Goal: Transaction & Acquisition: Purchase product/service

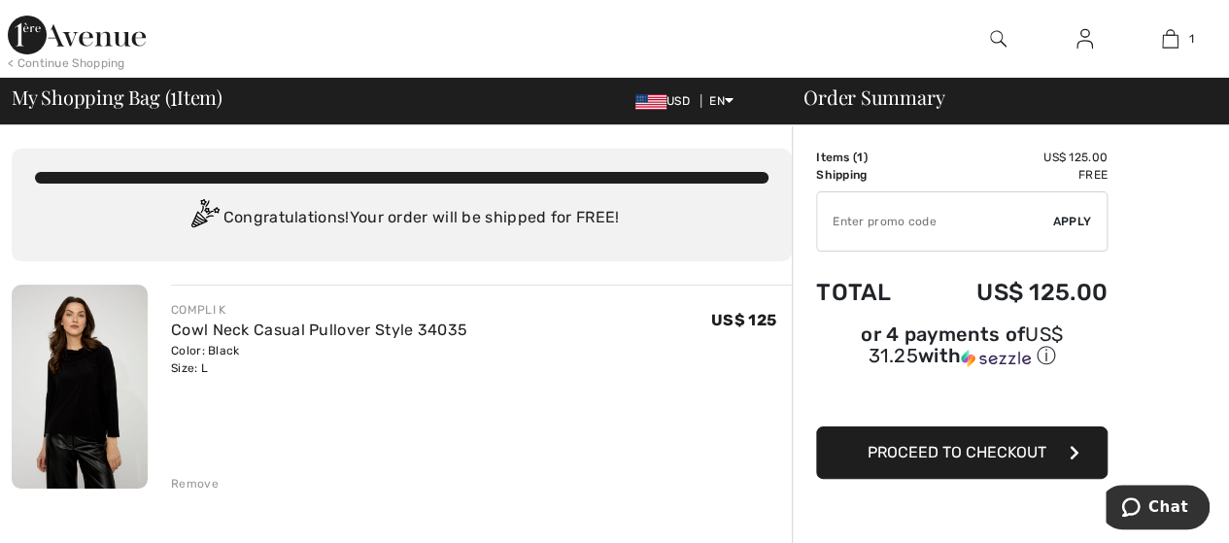
click at [871, 216] on input "TEXT" at bounding box center [935, 221] width 236 height 58
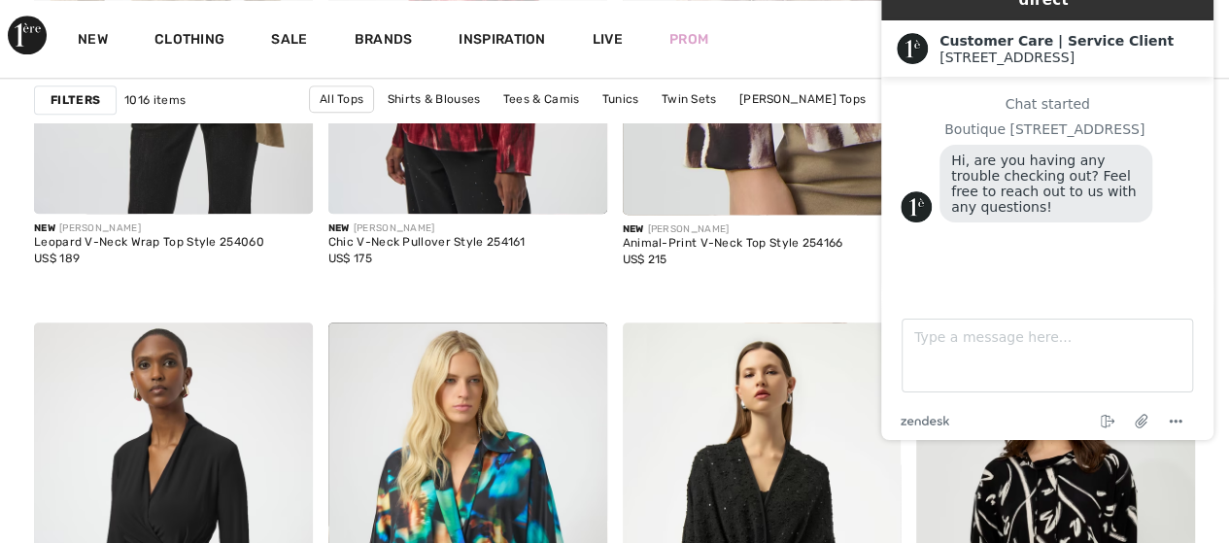
scroll to position [1069, 0]
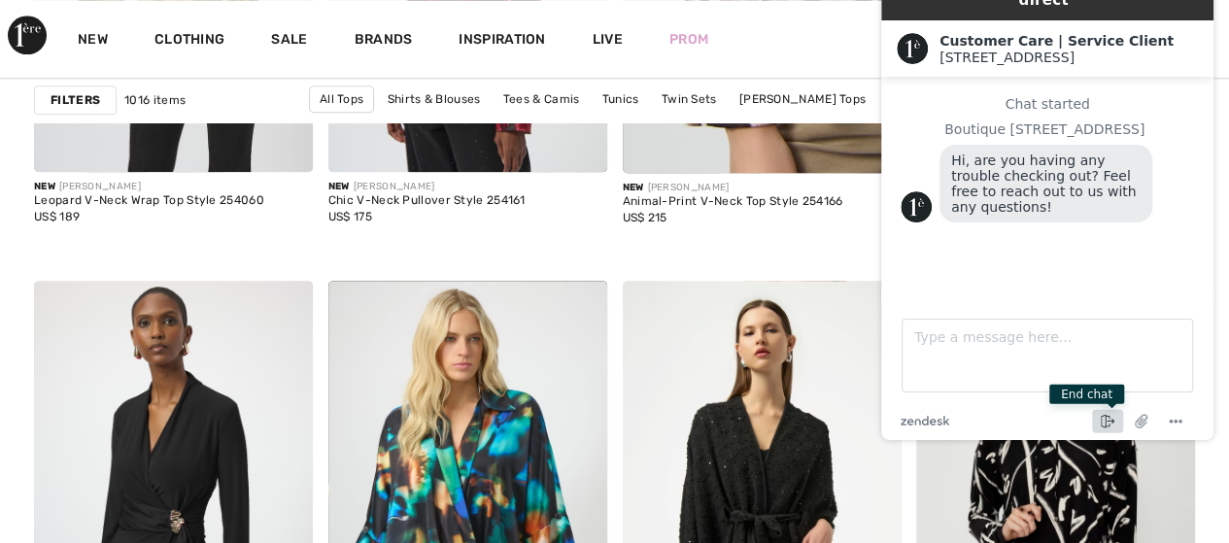
click at [1105, 419] on icon "End chat" at bounding box center [1105, 422] width 9 height 14
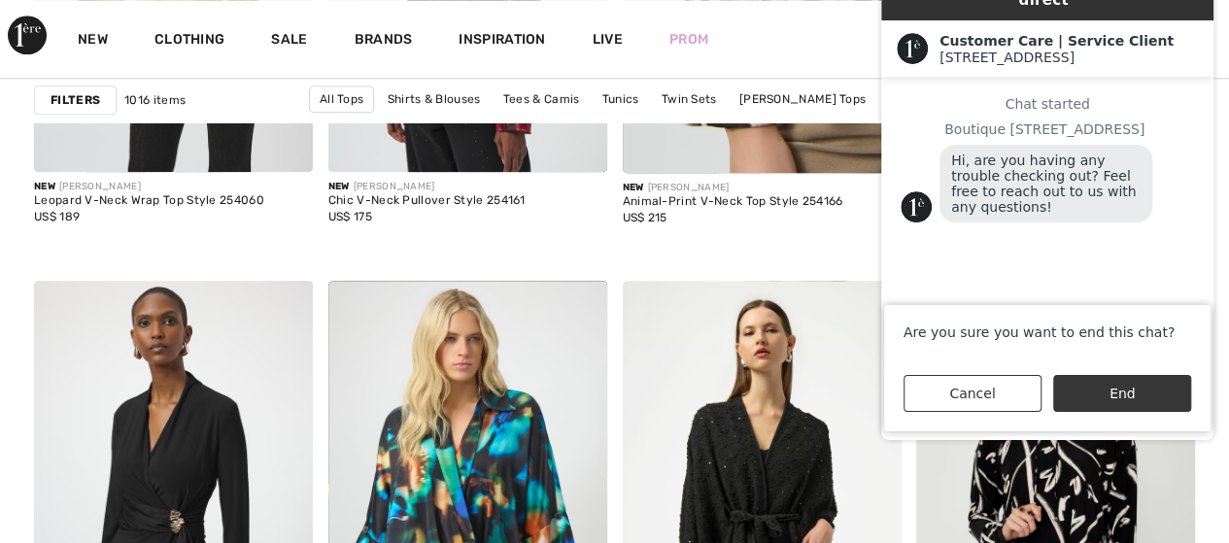
click at [1096, 400] on button "End" at bounding box center [1123, 393] width 138 height 37
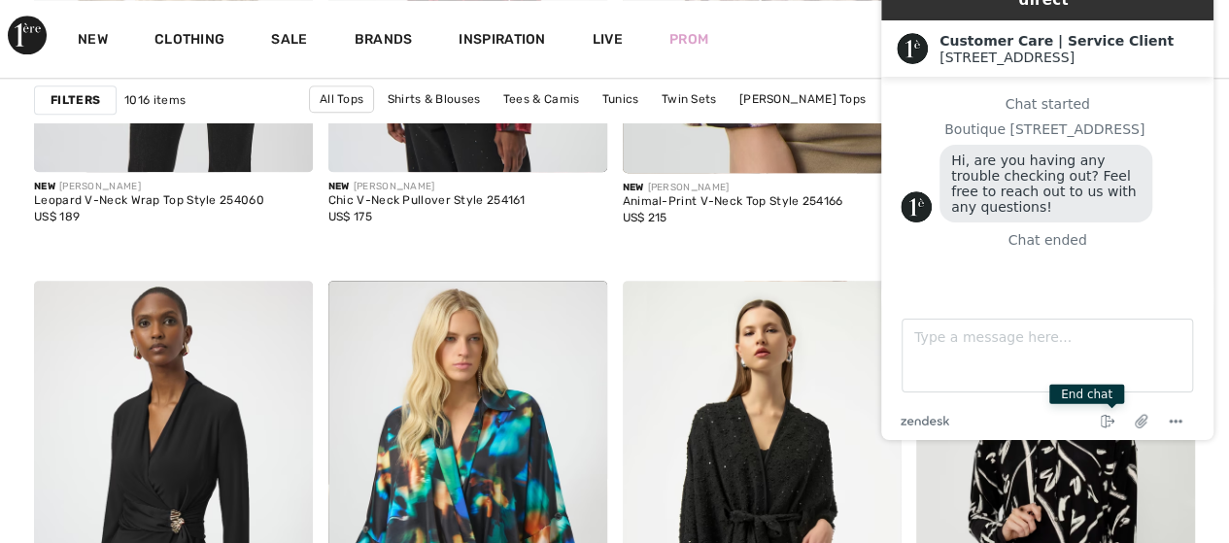
click at [837, 33] on div "New Clothing Sale Brands Inspiration Live Prom 1 Added to Bag Compli K Cowl Nec…" at bounding box center [614, 39] width 1229 height 78
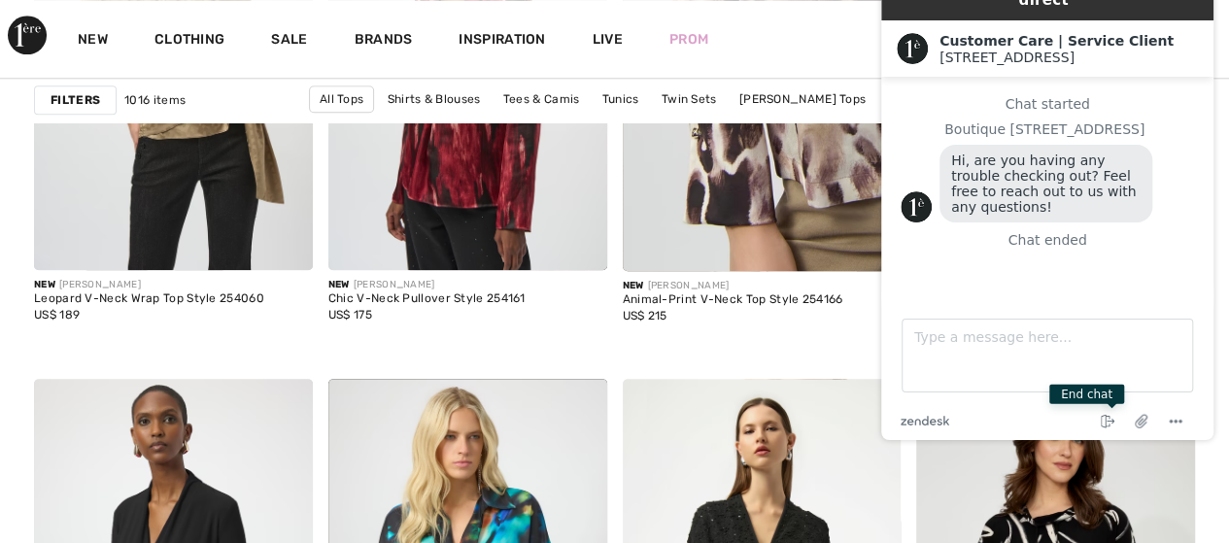
scroll to position [972, 0]
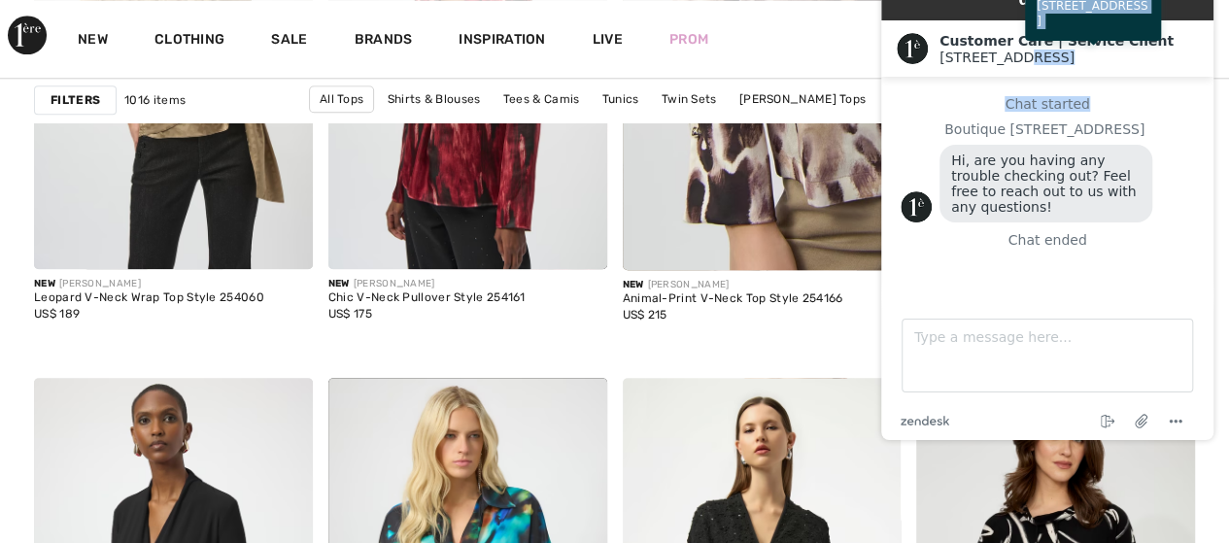
drag, startPoint x: 1148, startPoint y: 36, endPoint x: 1162, endPoint y: 50, distance: 19.9
click at [1163, 53] on div "Customer Care | Service Client 1ère Avenue 1ère Avenue" at bounding box center [1047, 48] width 332 height 56
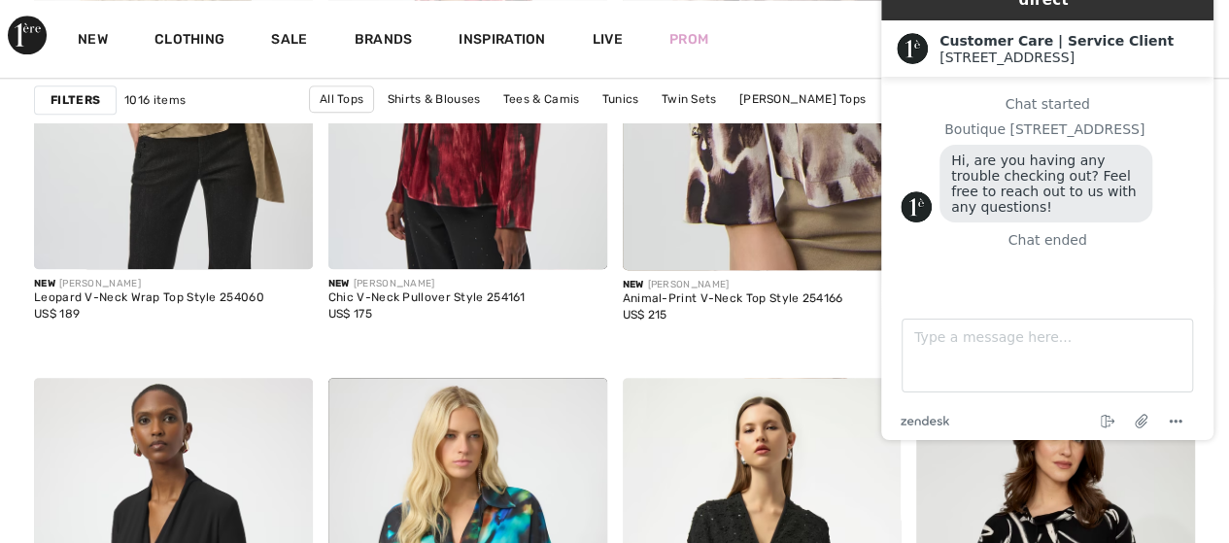
click at [748, 69] on div "New Clothing Sale Brands Inspiration Live Prom 1 Added to Bag Compli K Cowl Nec…" at bounding box center [614, 39] width 1229 height 78
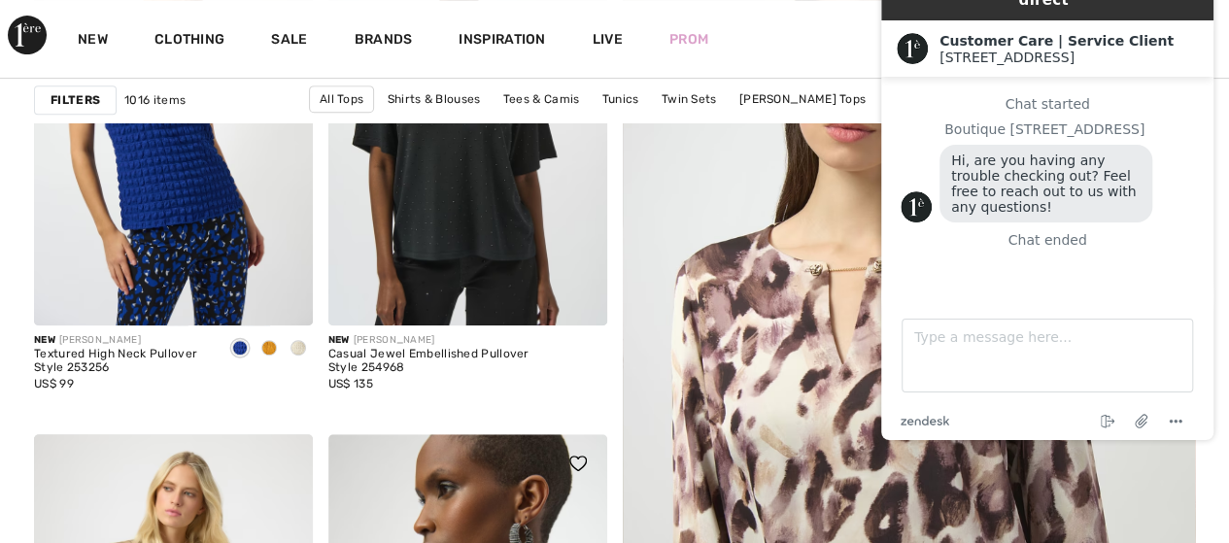
scroll to position [0, 0]
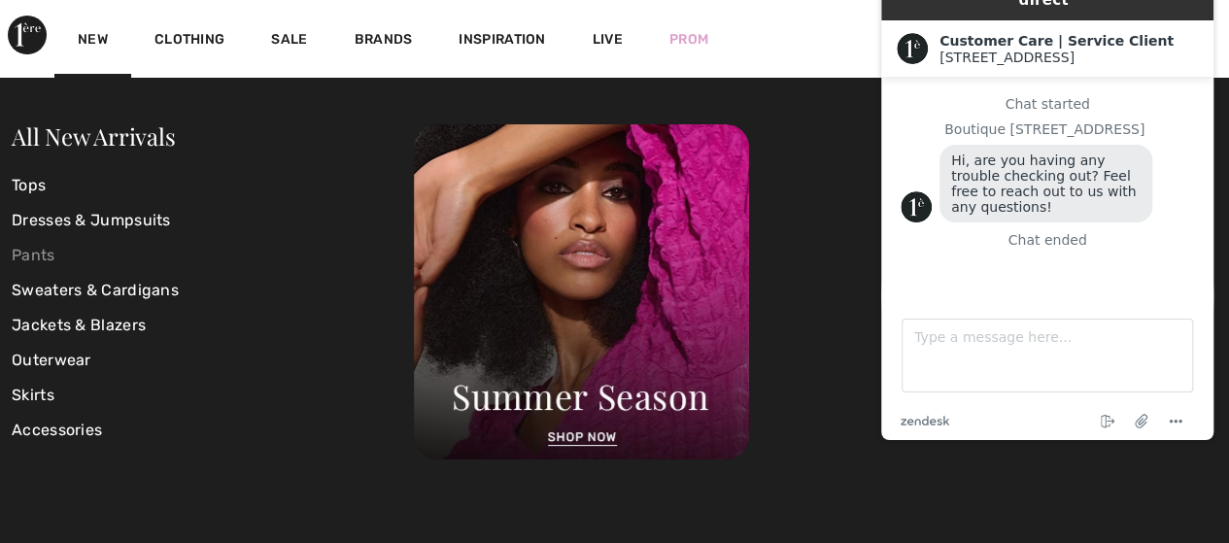
click at [45, 252] on link "Pants" at bounding box center [213, 255] width 402 height 35
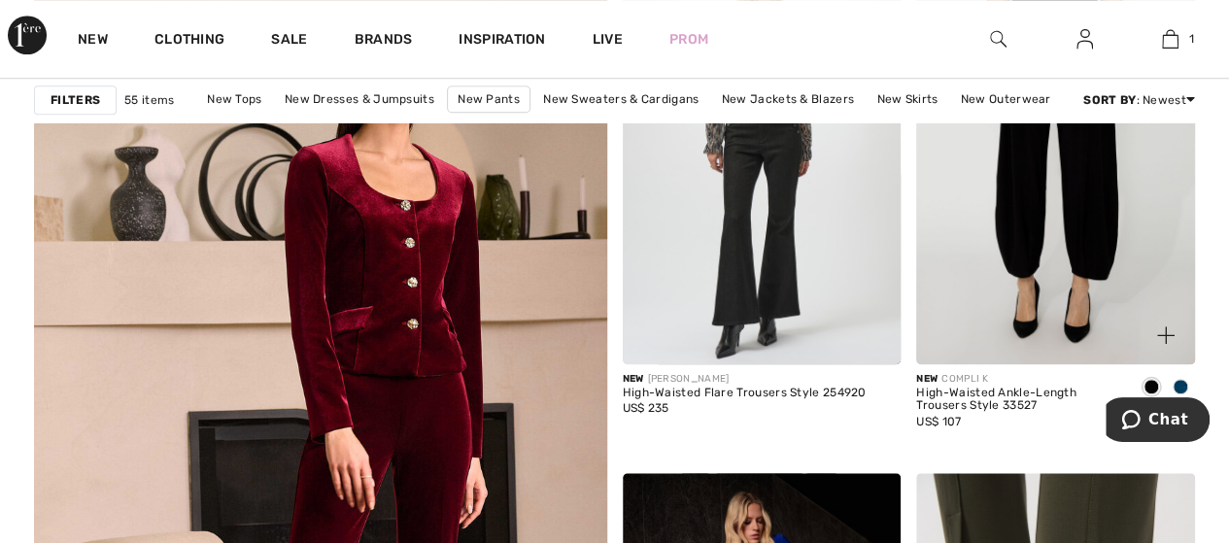
scroll to position [4471, 0]
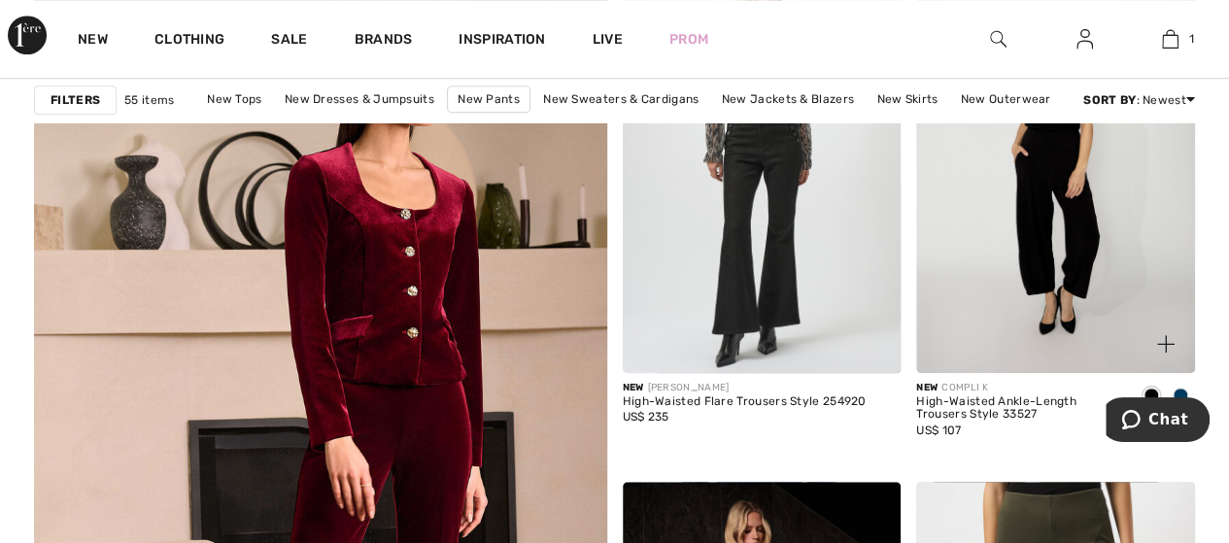
click at [1003, 292] on img at bounding box center [1055, 164] width 279 height 418
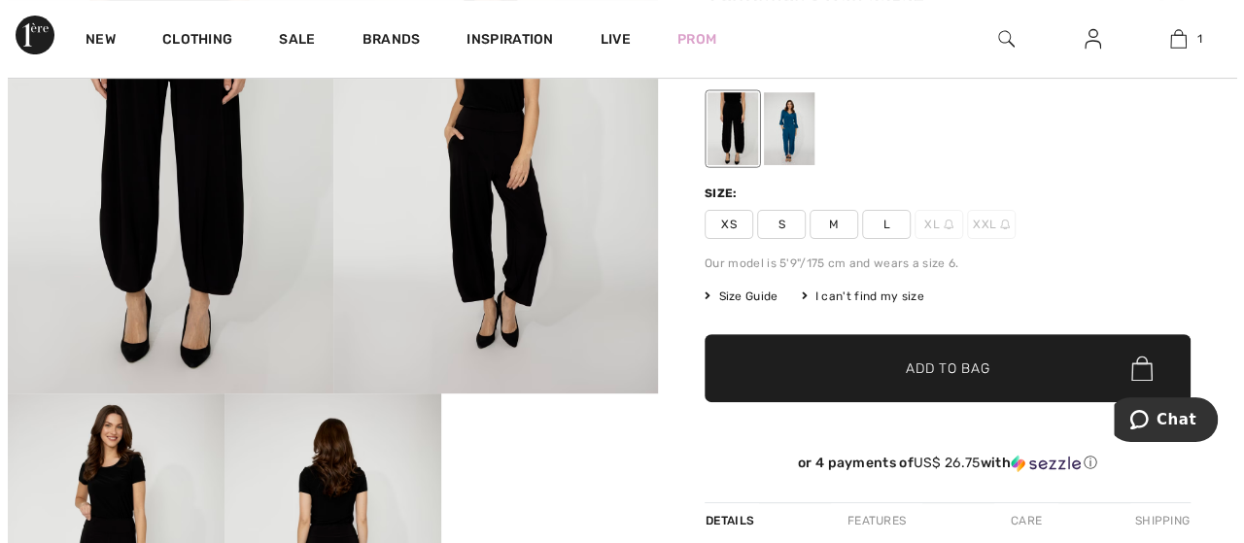
scroll to position [194, 0]
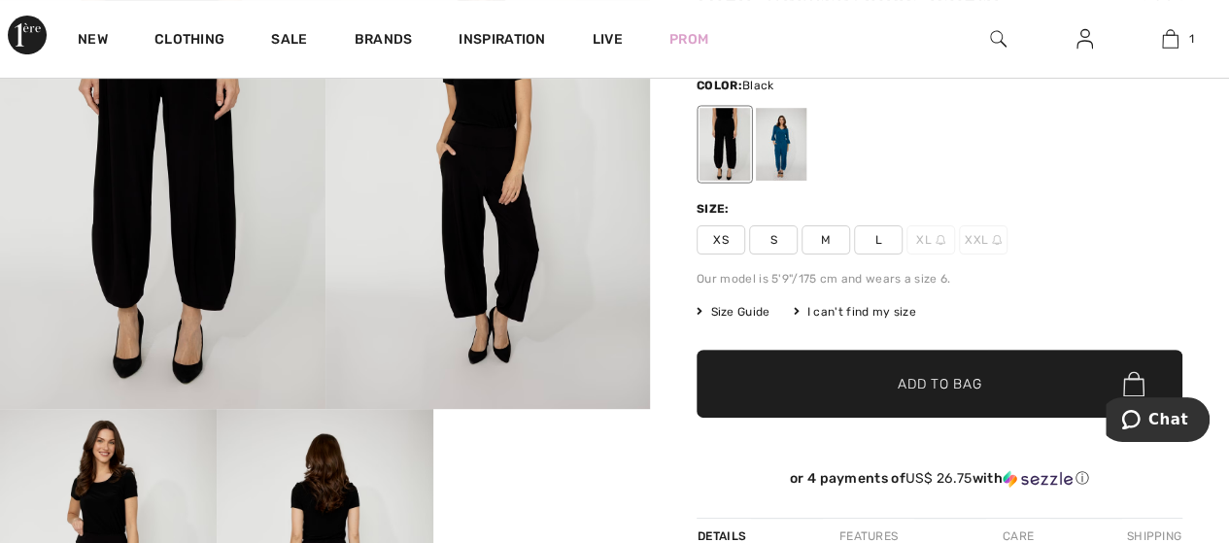
click at [737, 310] on span "Size Guide" at bounding box center [733, 311] width 73 height 17
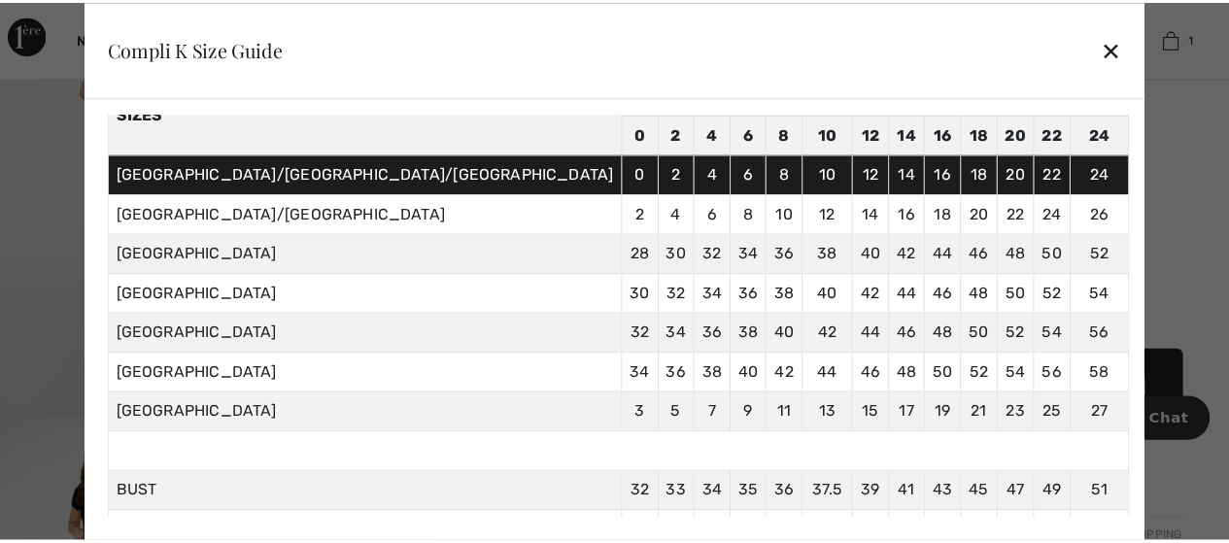
scroll to position [109, 0]
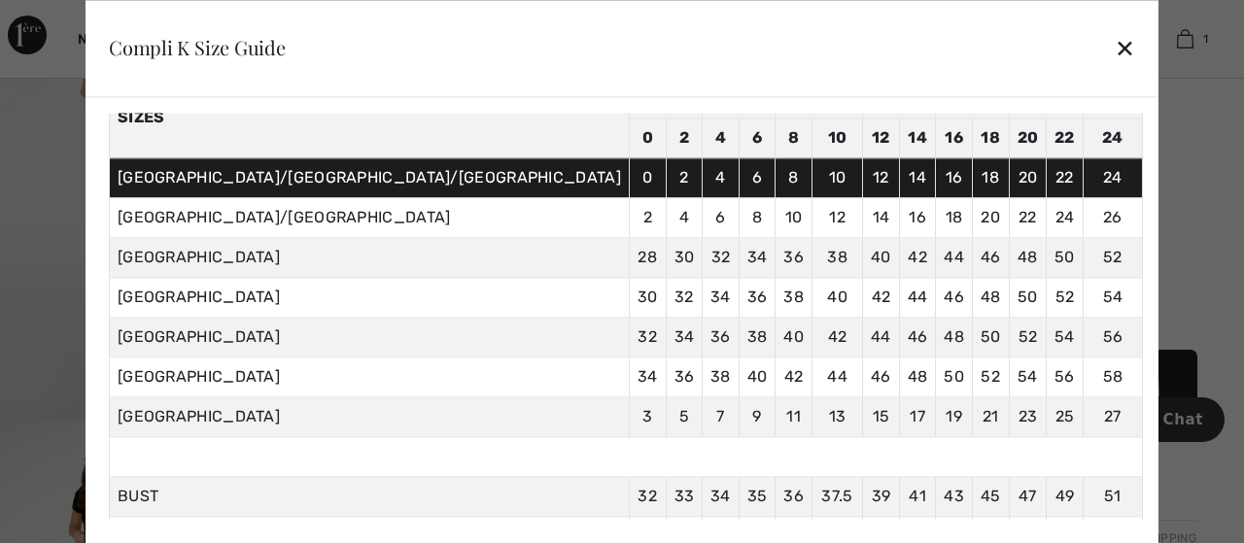
click at [1115, 50] on div "✕" at bounding box center [1125, 48] width 20 height 41
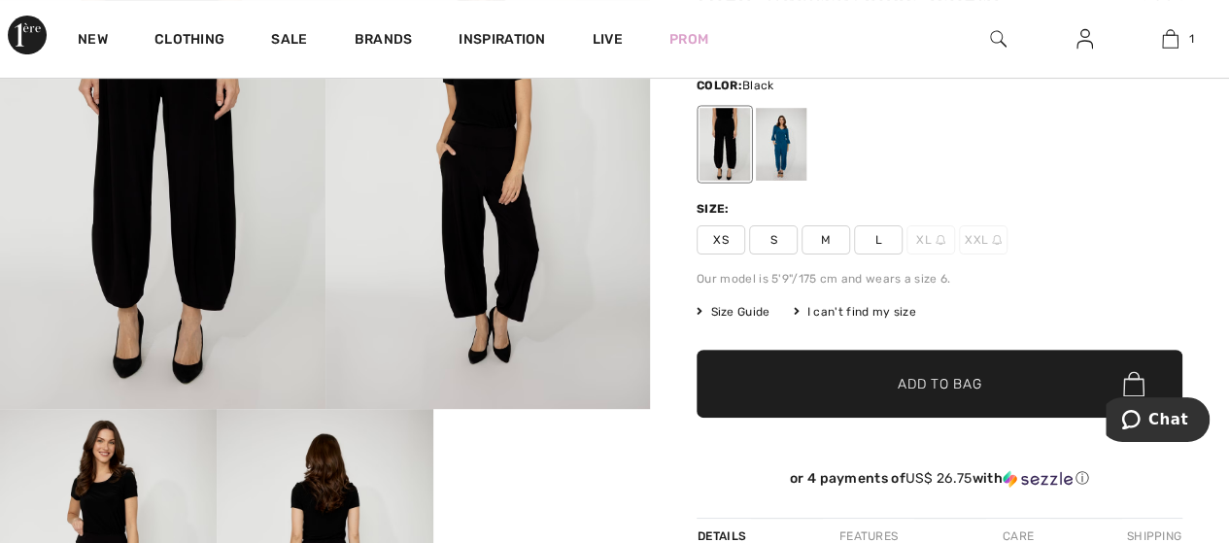
click at [873, 244] on span "L" at bounding box center [878, 239] width 49 height 29
click at [914, 383] on span "Add to Bag" at bounding box center [940, 384] width 84 height 20
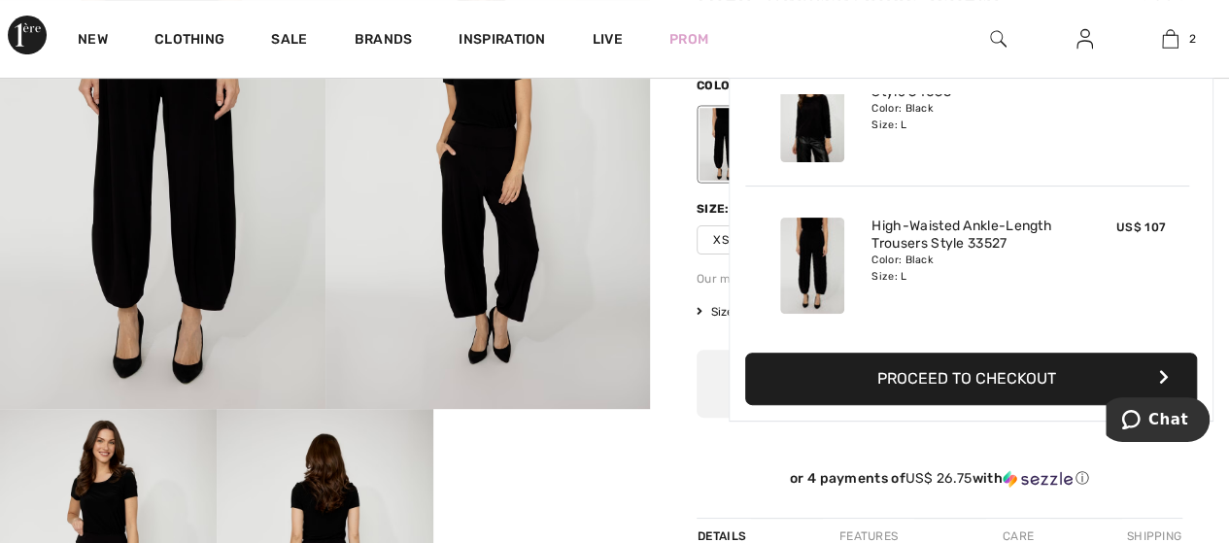
scroll to position [0, 0]
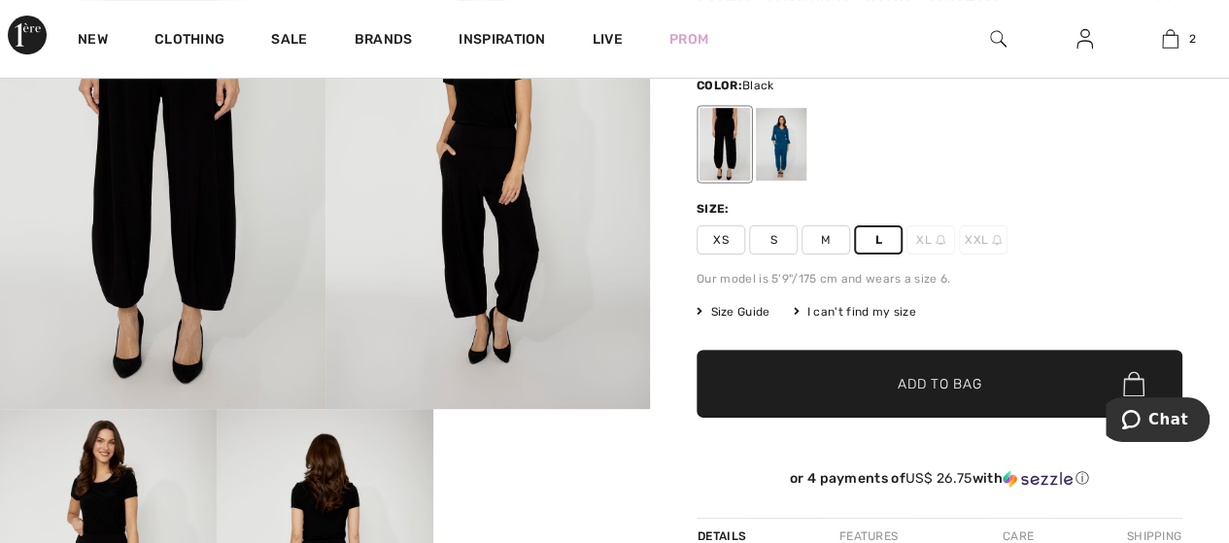
click at [914, 383] on span "Add to Bag" at bounding box center [940, 384] width 84 height 20
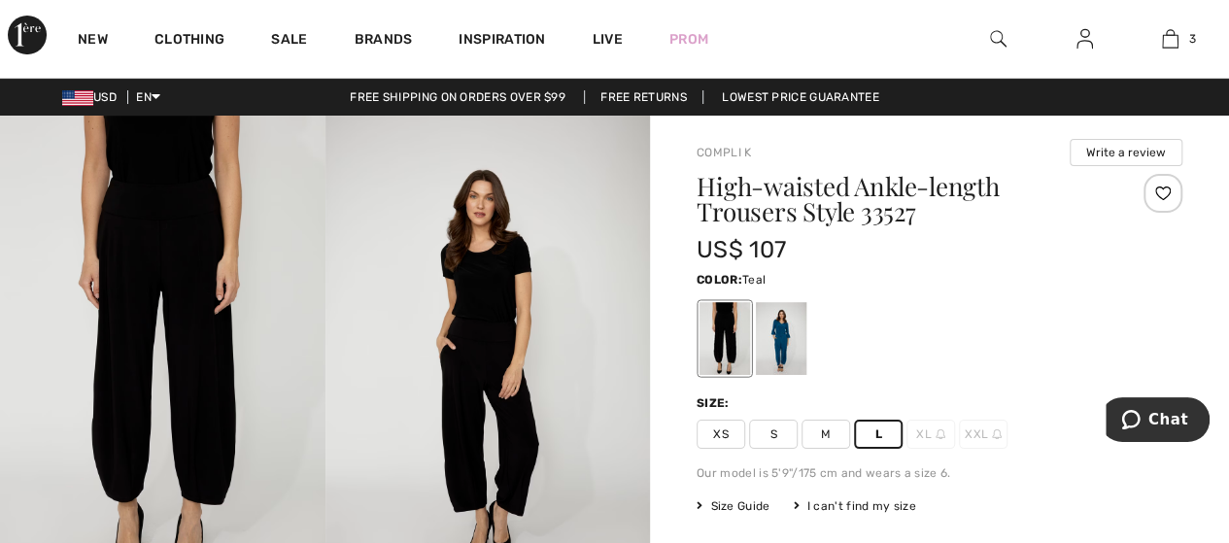
click at [787, 317] on div at bounding box center [781, 338] width 51 height 73
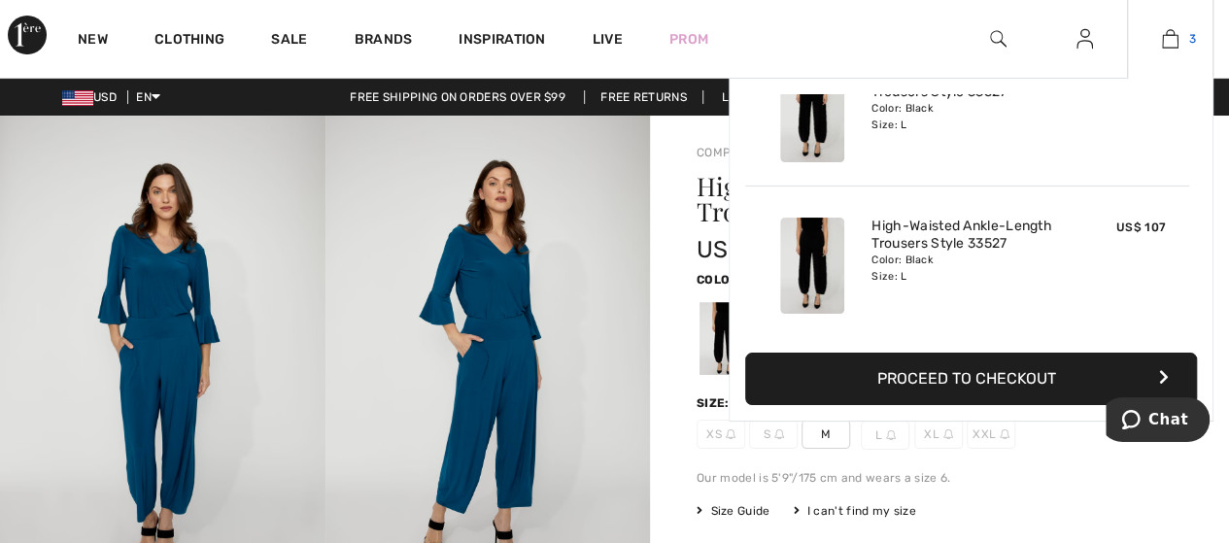
click at [1178, 42] on img at bounding box center [1170, 38] width 17 height 23
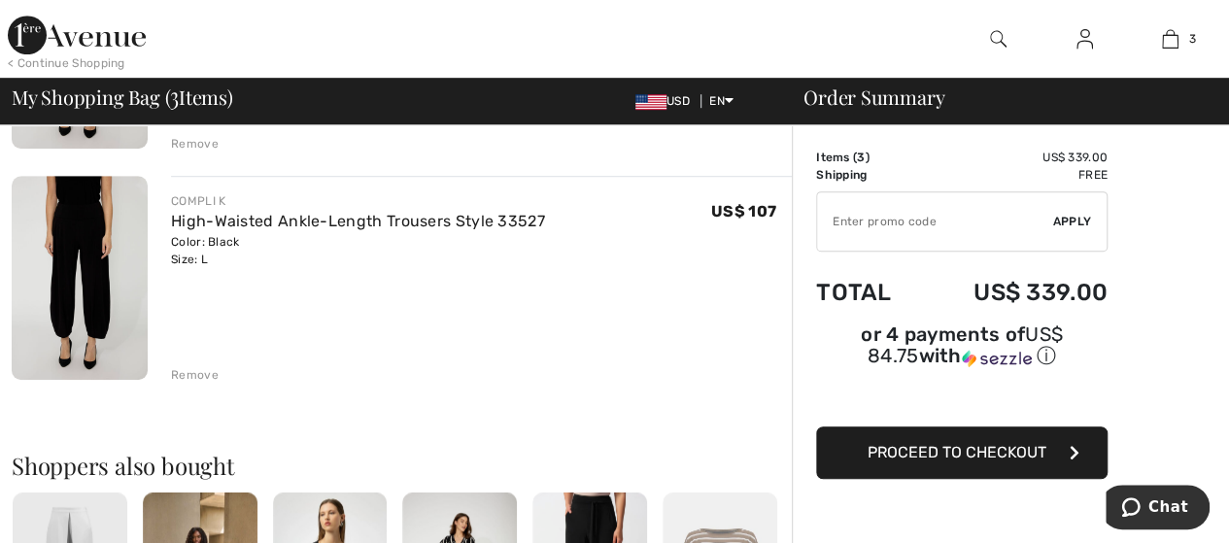
scroll to position [583, 0]
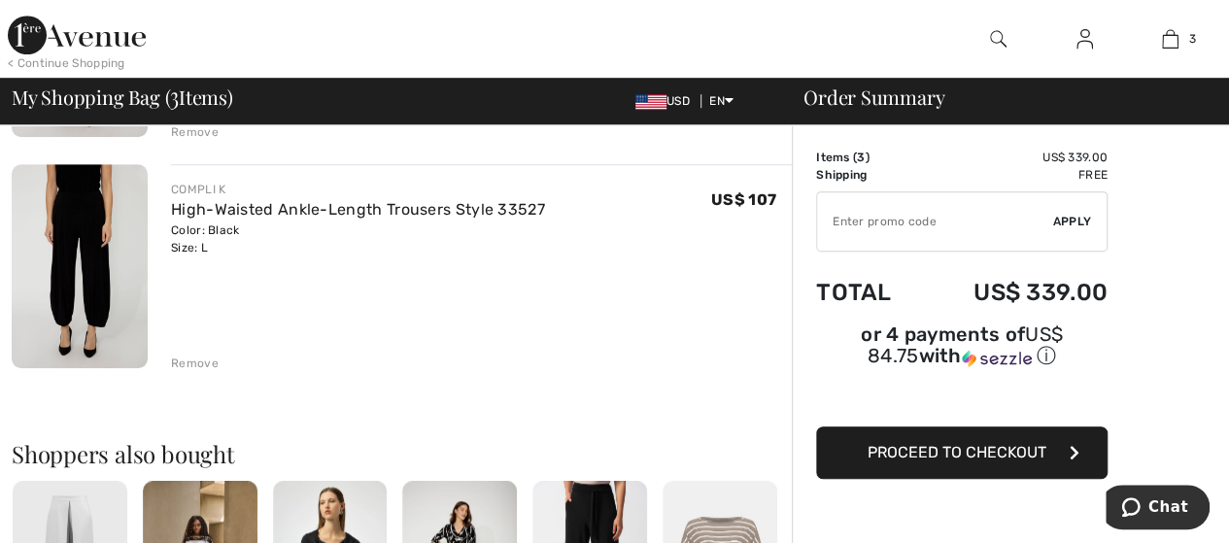
click at [198, 359] on div "Remove" at bounding box center [195, 363] width 48 height 17
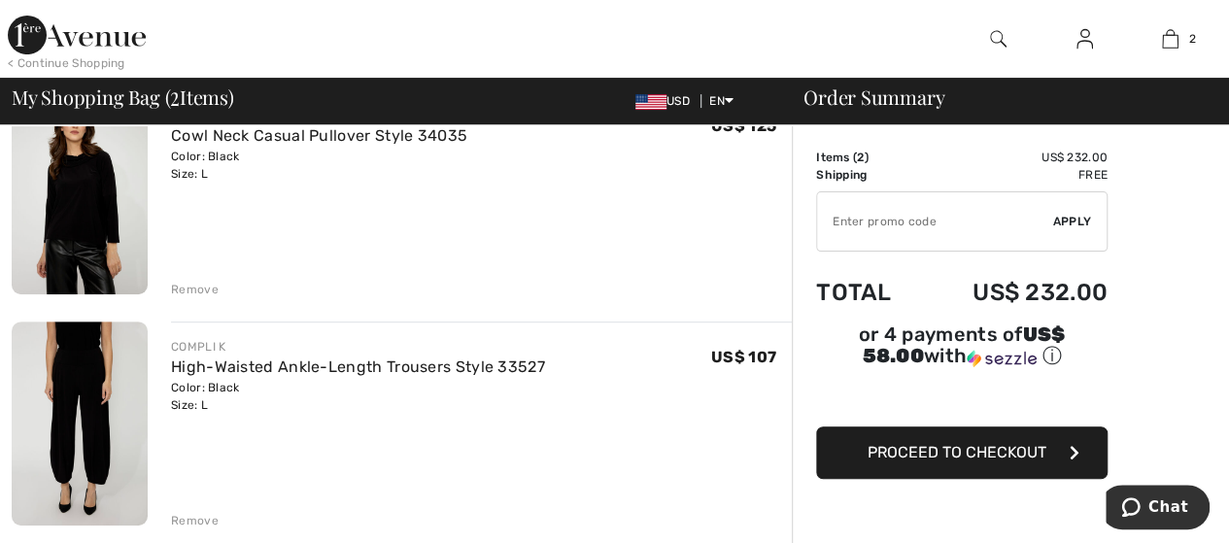
scroll to position [0, 0]
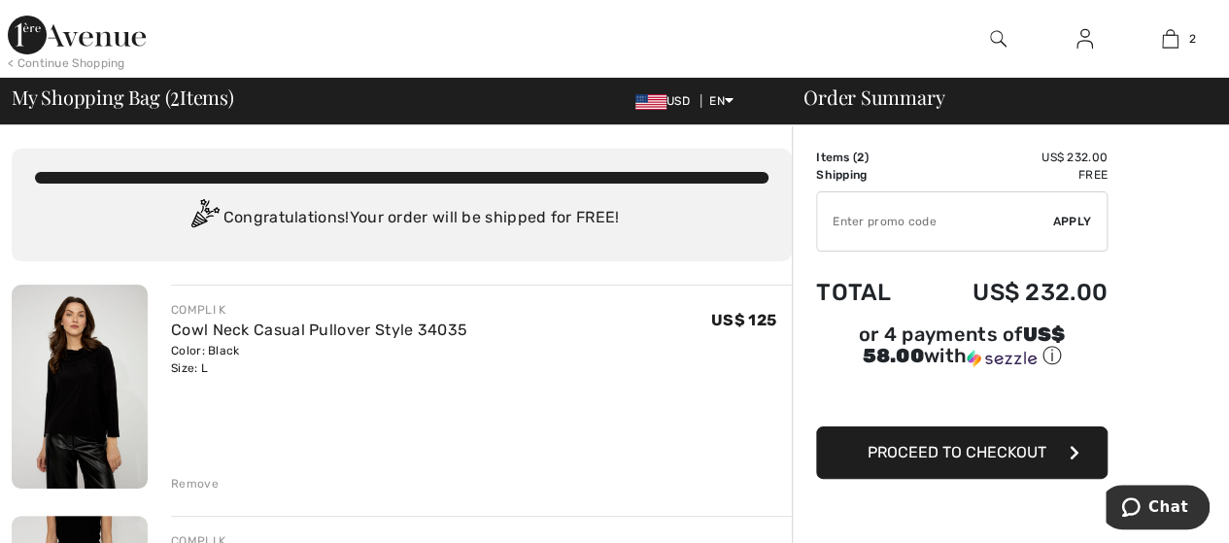
click at [849, 220] on input "TEXT" at bounding box center [935, 221] width 236 height 58
click at [970, 443] on span "Proceed to Checkout" at bounding box center [957, 452] width 179 height 18
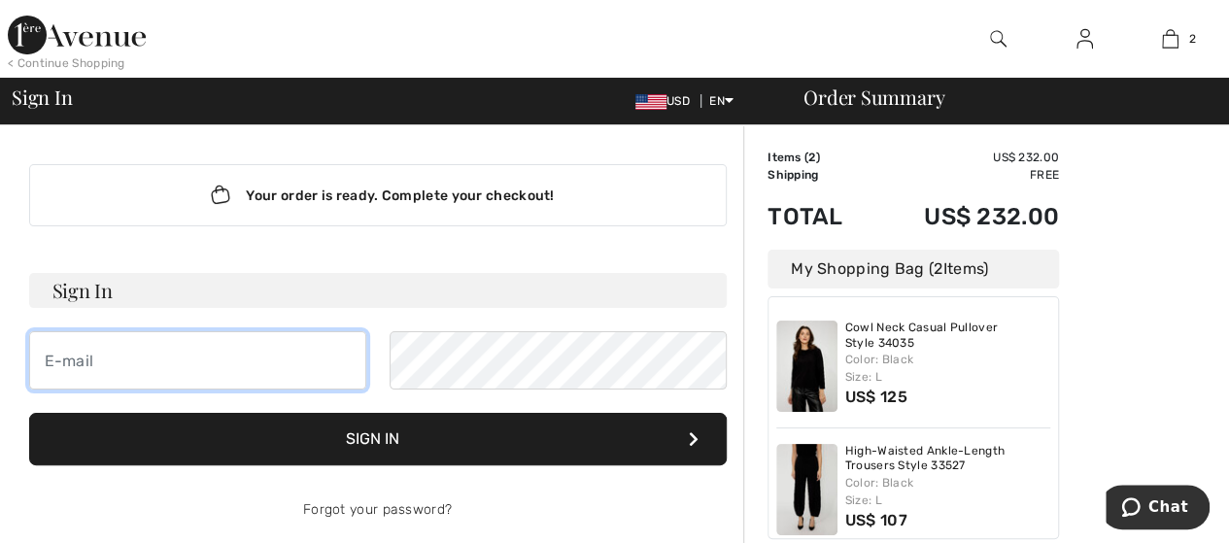
type input "[EMAIL_ADDRESS][DOMAIN_NAME]"
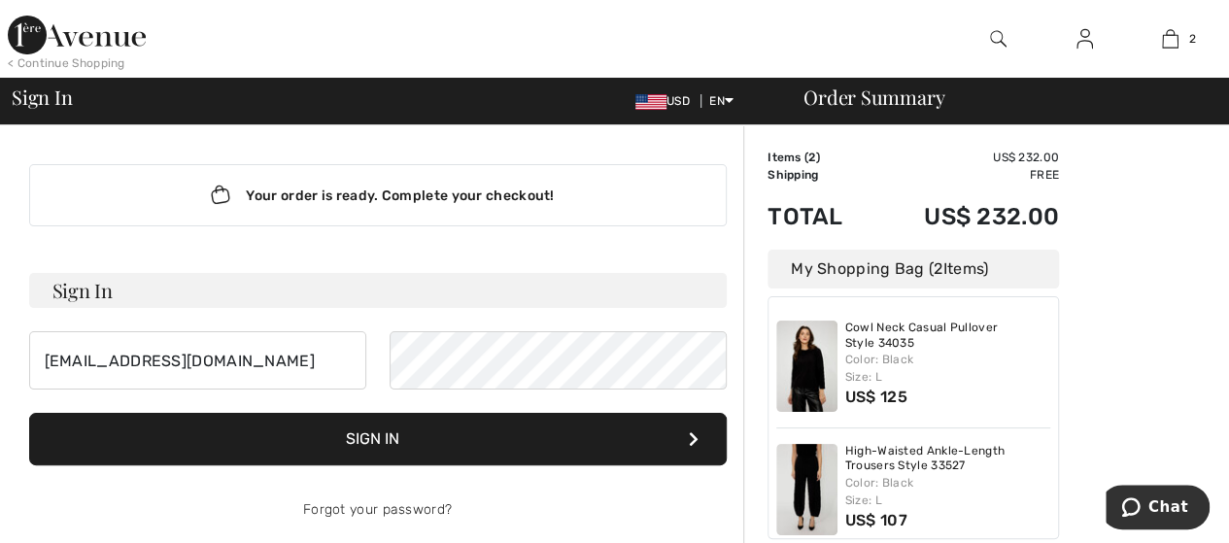
click at [387, 432] on button "Sign In" at bounding box center [378, 439] width 698 height 52
click at [384, 438] on button "Sign In" at bounding box center [378, 439] width 698 height 52
click at [375, 436] on button "Sign In" at bounding box center [378, 439] width 698 height 52
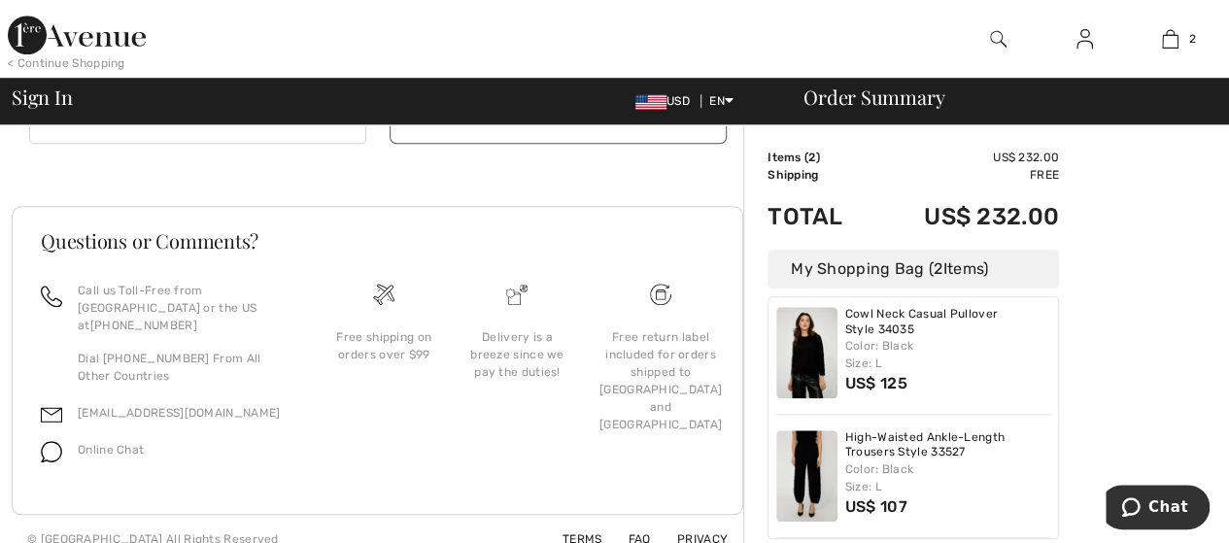
scroll to position [15, 0]
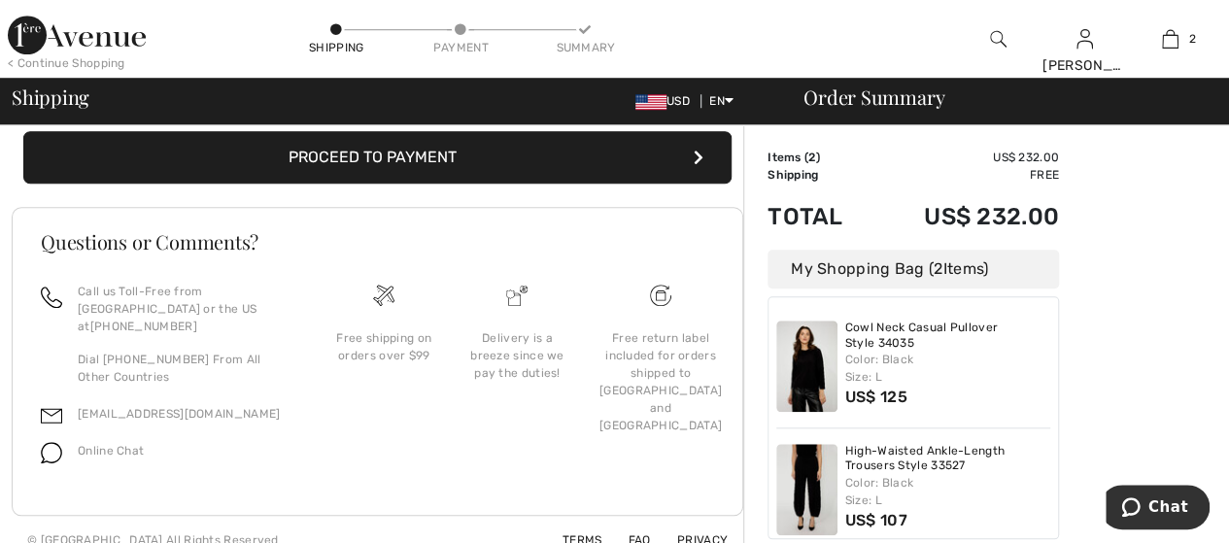
click at [402, 159] on button "Proceed to Payment" at bounding box center [377, 157] width 709 height 52
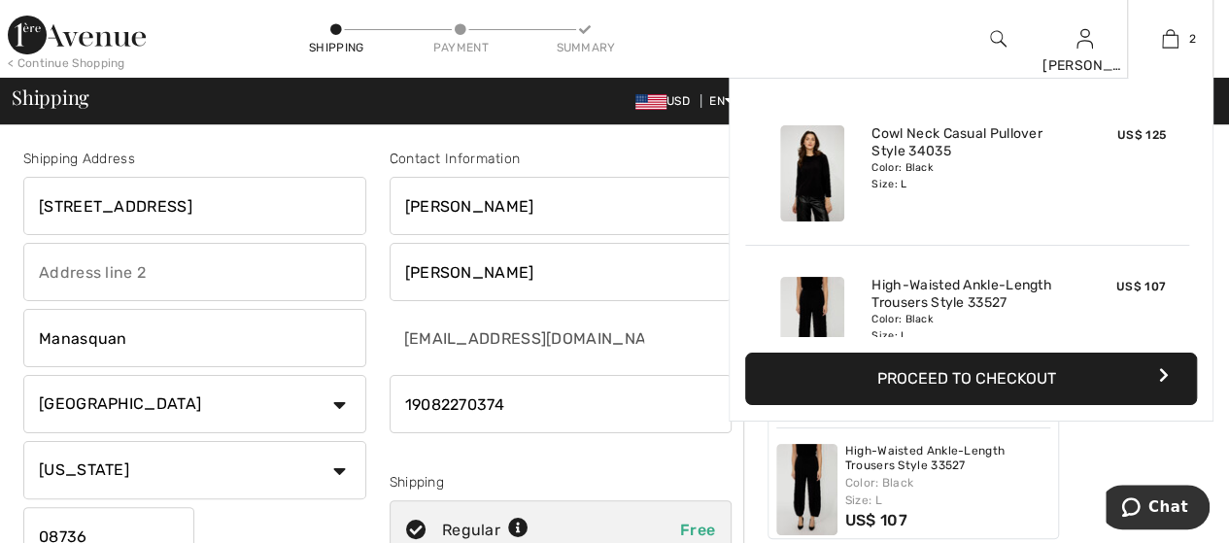
click at [1044, 370] on button "Proceed to Checkout" at bounding box center [971, 379] width 452 height 52
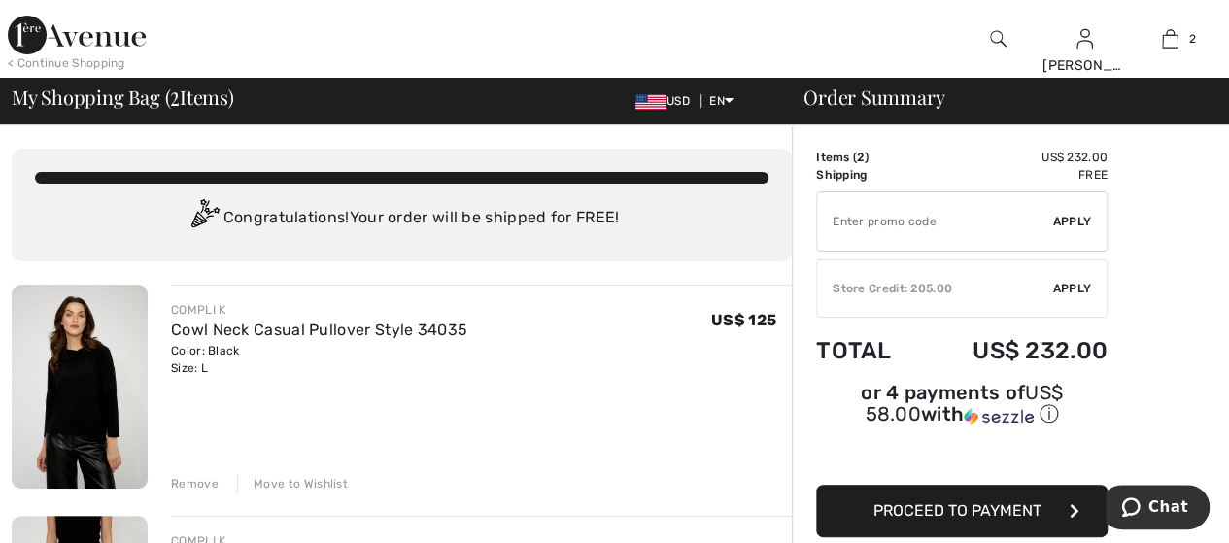
click at [858, 225] on input "TEXT" at bounding box center [935, 221] width 236 height 58
click at [889, 294] on div "Store Credit: 205.00" at bounding box center [935, 288] width 236 height 17
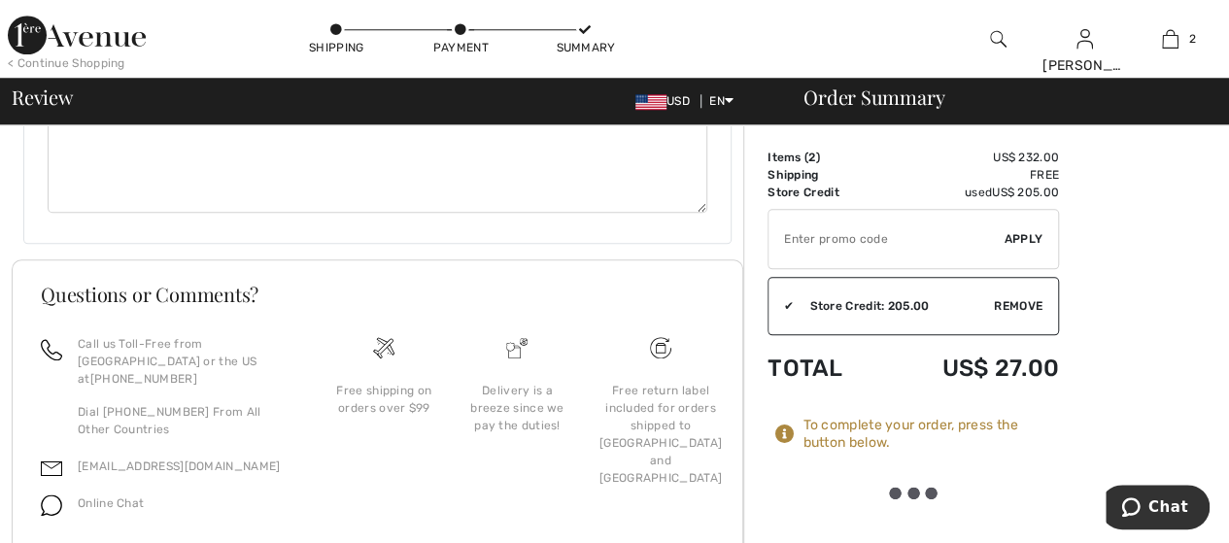
scroll to position [980, 0]
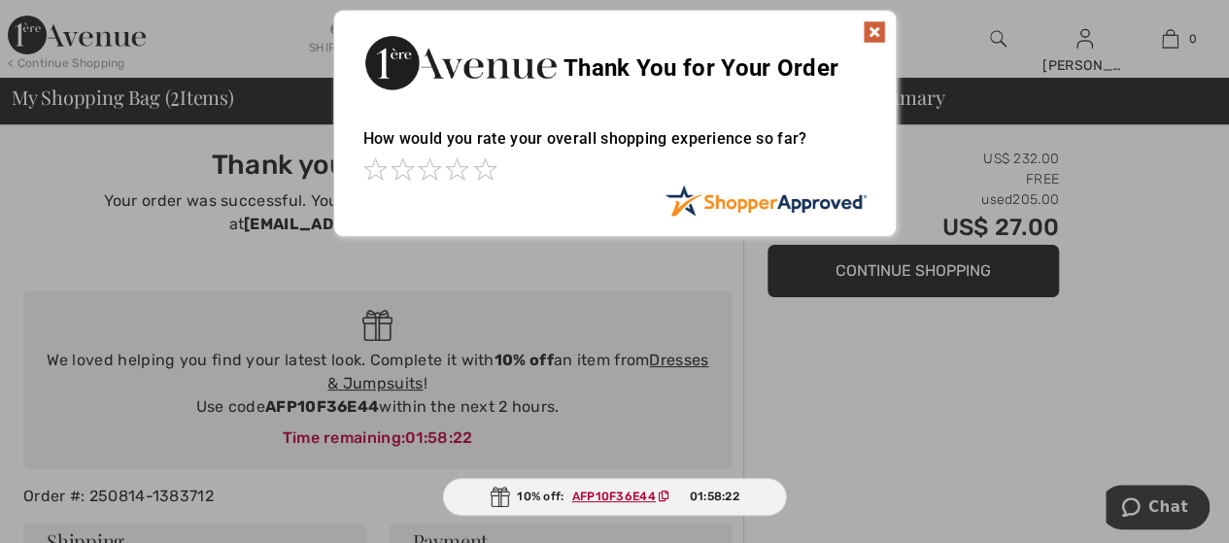
click at [871, 35] on img at bounding box center [874, 31] width 23 height 23
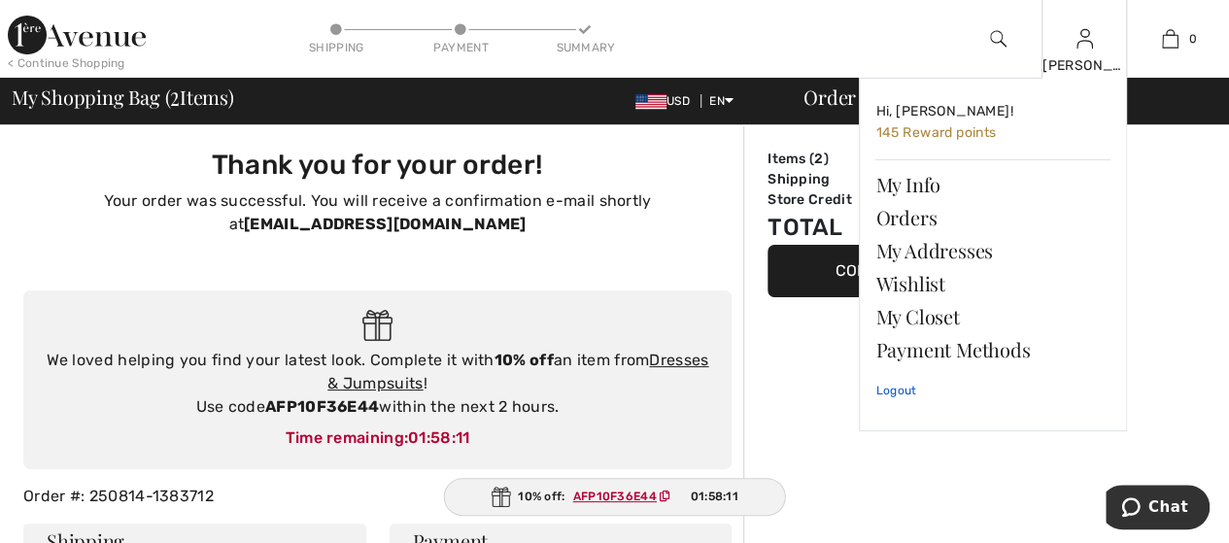
click at [898, 388] on link "Logout" at bounding box center [993, 390] width 235 height 49
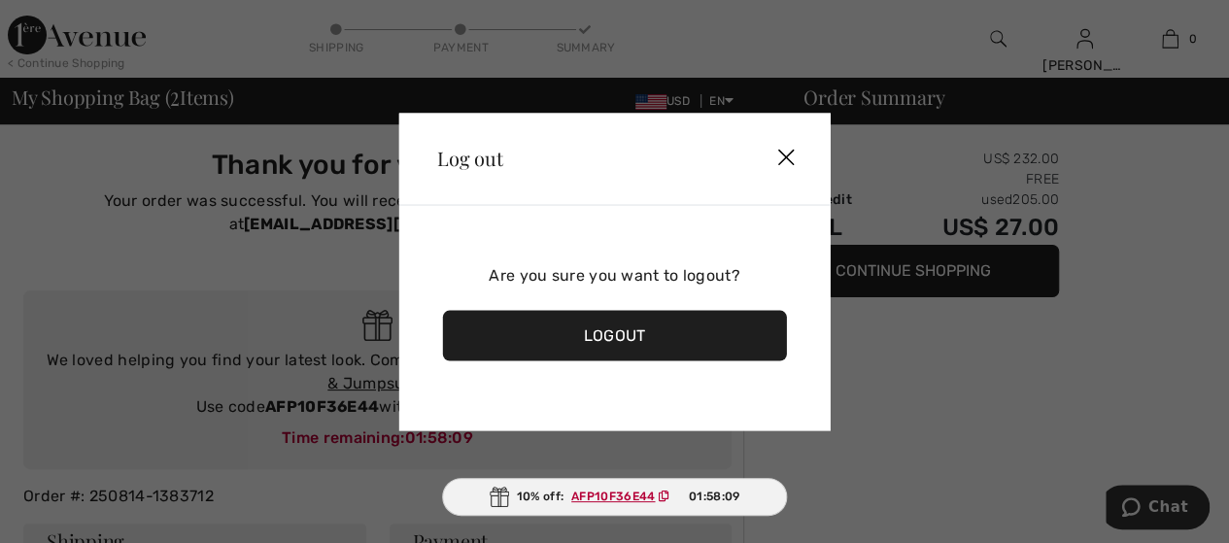
click at [636, 333] on div "Logout" at bounding box center [614, 335] width 345 height 51
